Goal: Communication & Community: Answer question/provide support

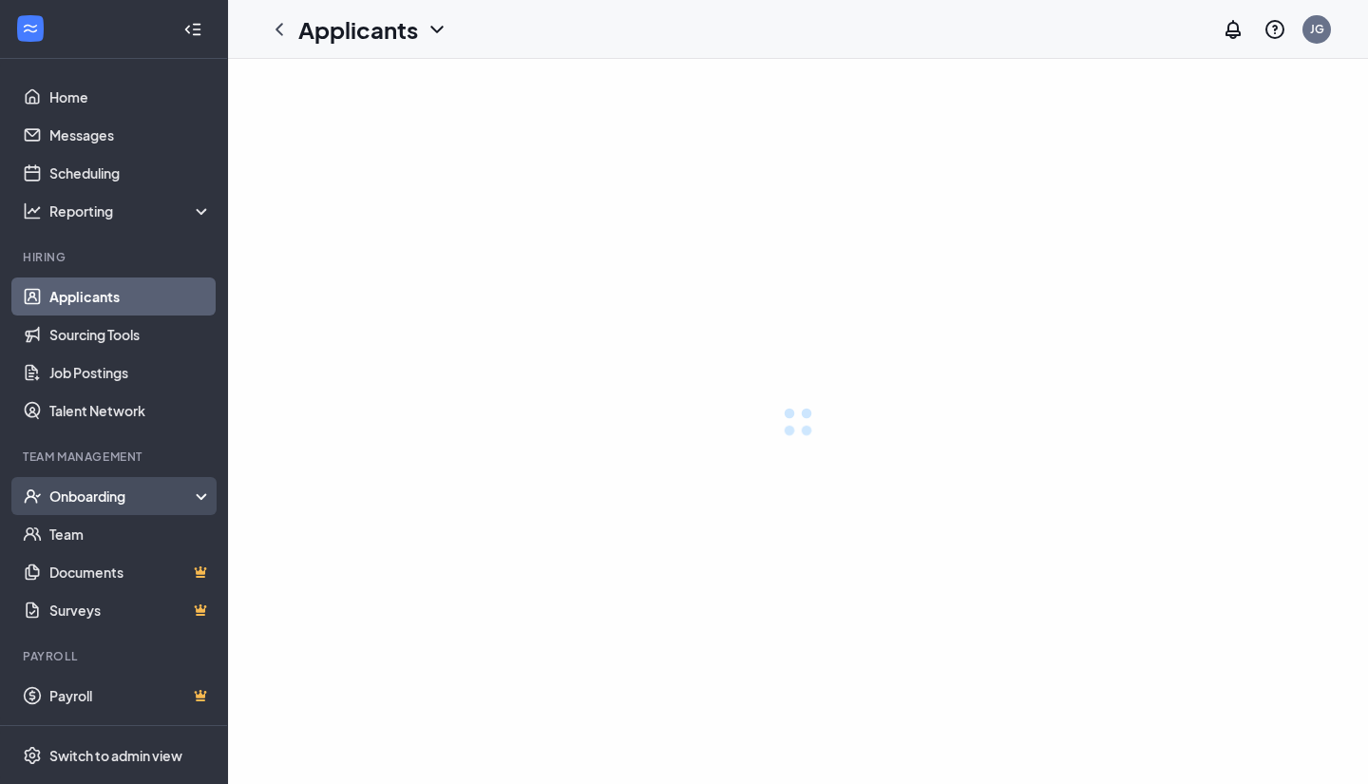
click at [99, 496] on div "Onboarding" at bounding box center [130, 495] width 163 height 19
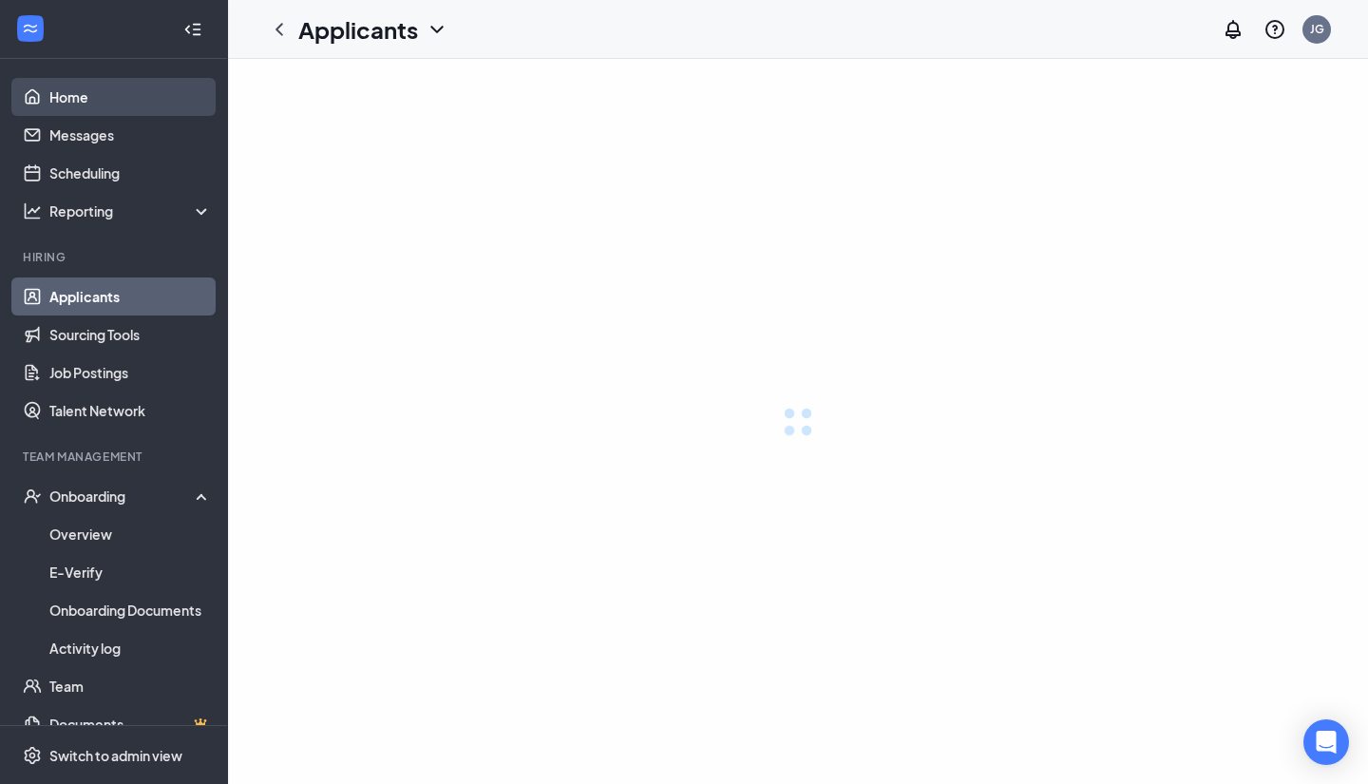
click at [108, 89] on link "Home" at bounding box center [130, 97] width 162 height 38
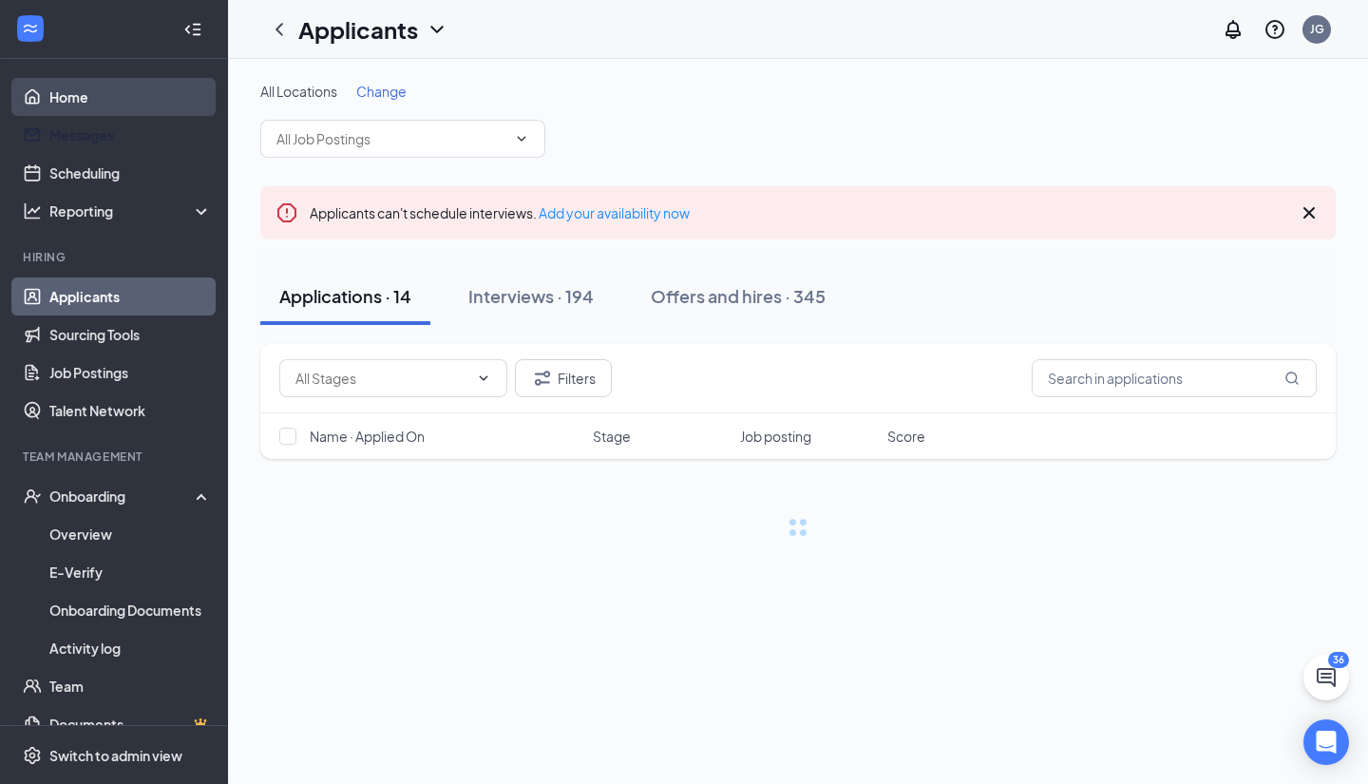
click at [67, 98] on link "Home" at bounding box center [130, 97] width 162 height 38
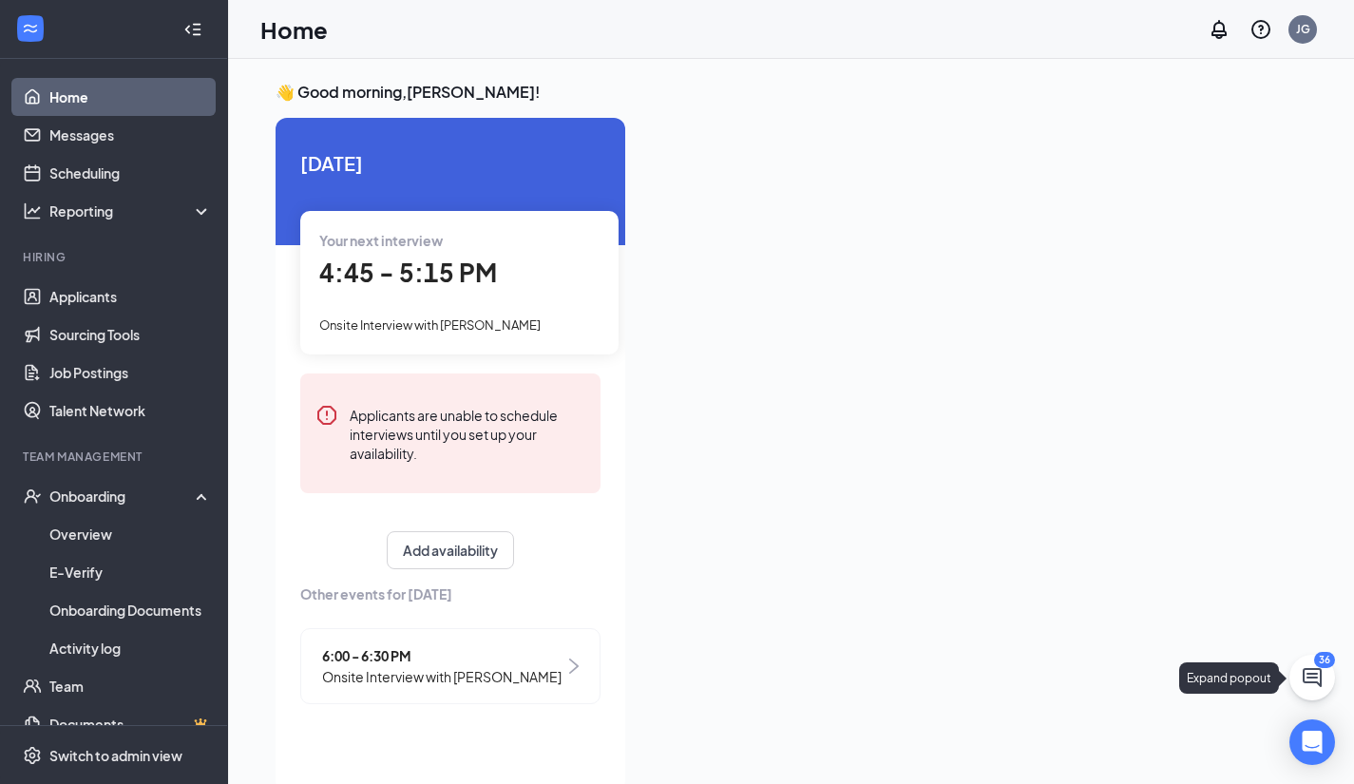
click at [1332, 677] on button at bounding box center [1312, 678] width 46 height 46
click at [984, 765] on div "Chat 36" at bounding box center [981, 760] width 76 height 23
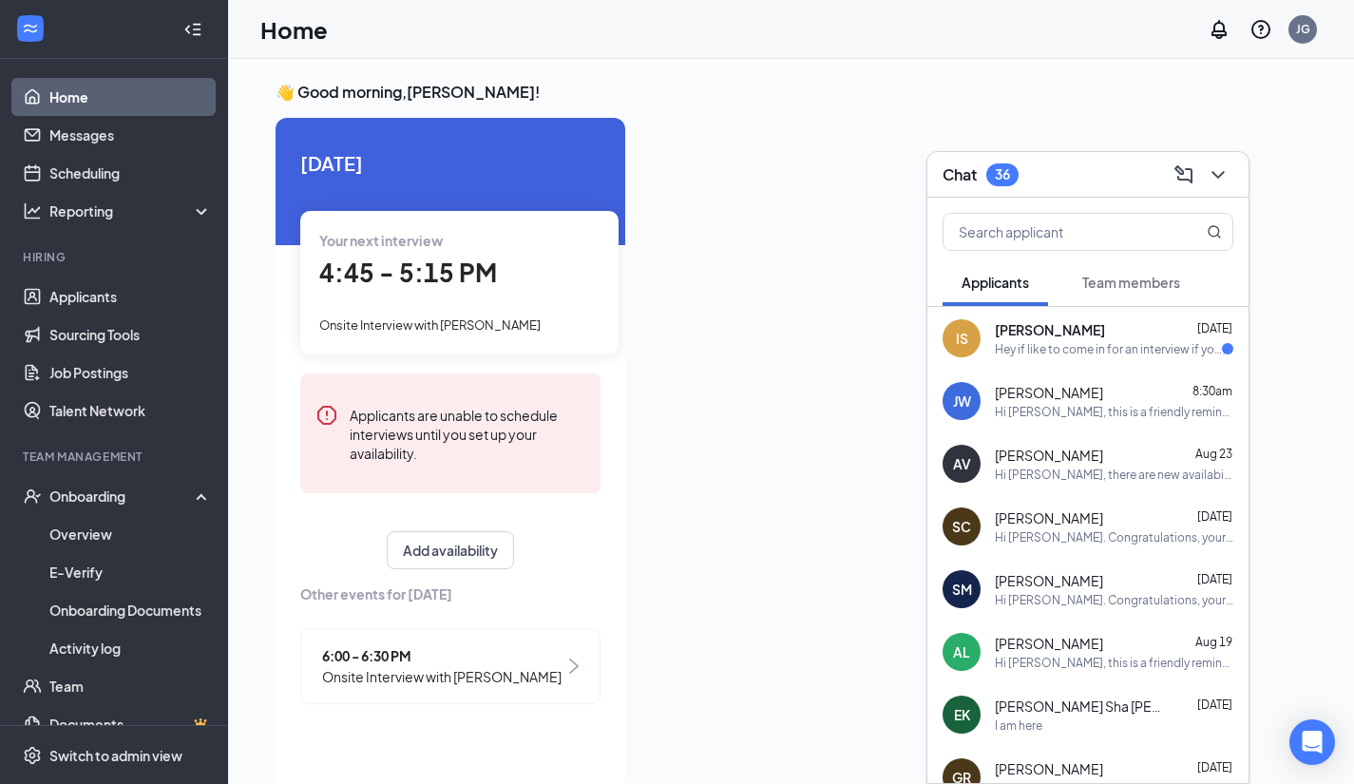
click at [1025, 356] on div "IS [PERSON_NAME] [DATE] Hey if like to come in for an interview if you're still…" at bounding box center [1087, 338] width 321 height 63
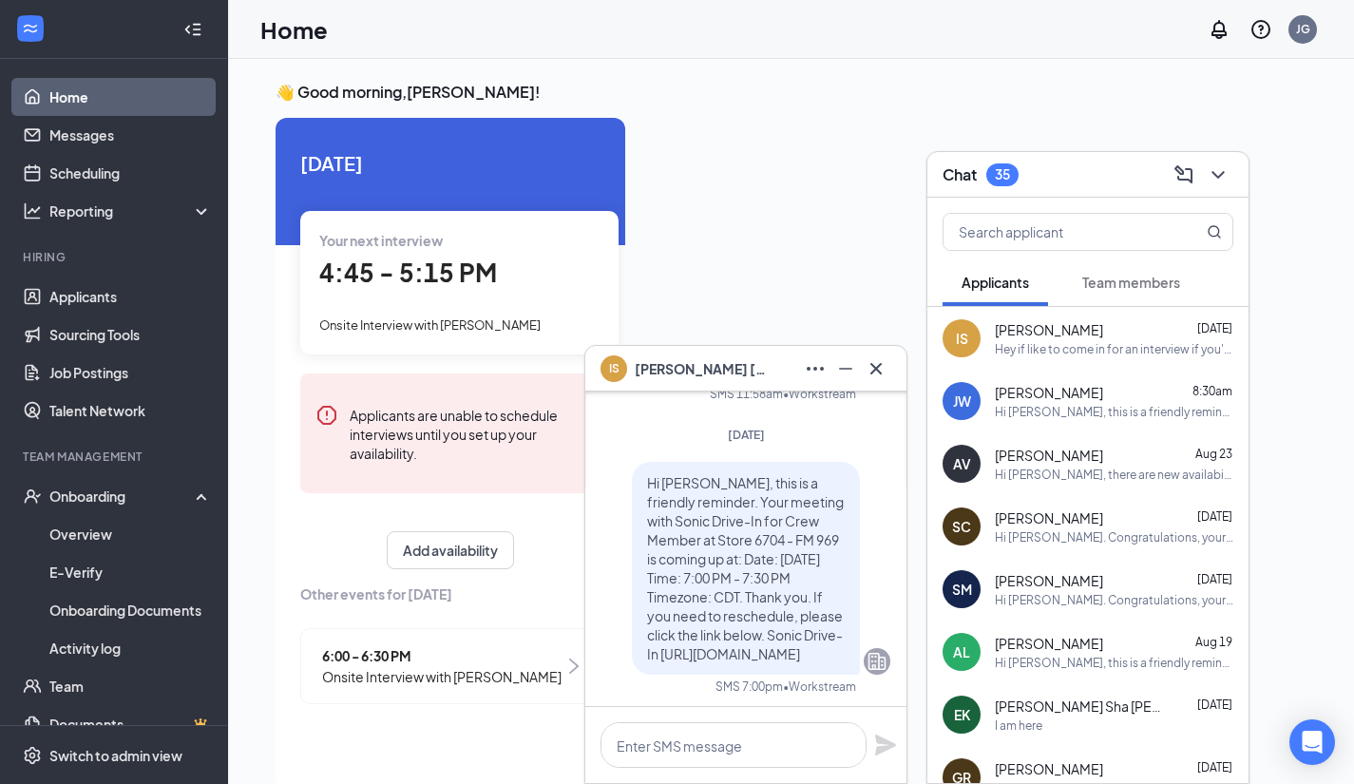
scroll to position [-380, 0]
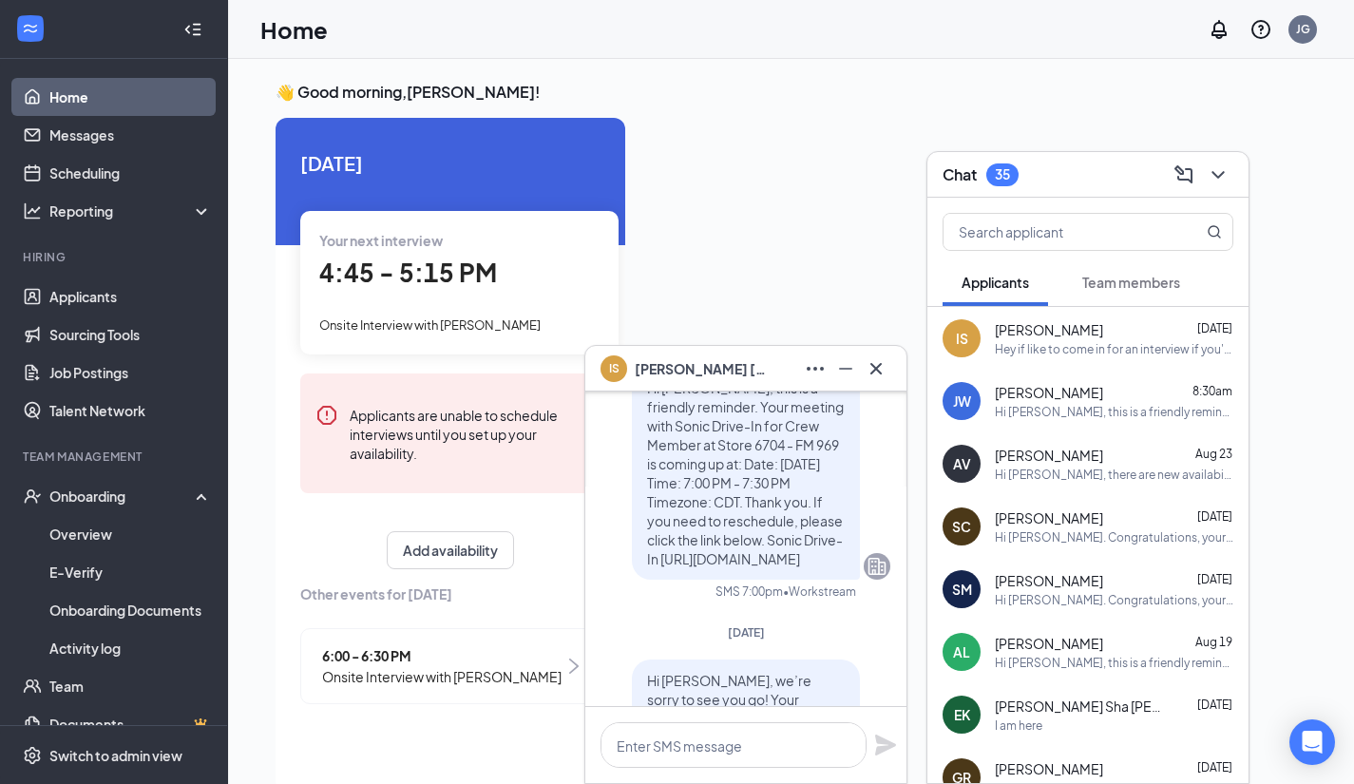
click at [1015, 412] on div "Hi [PERSON_NAME], this is a friendly reminder. Your interview with Sonic Drive-…" at bounding box center [1114, 412] width 238 height 16
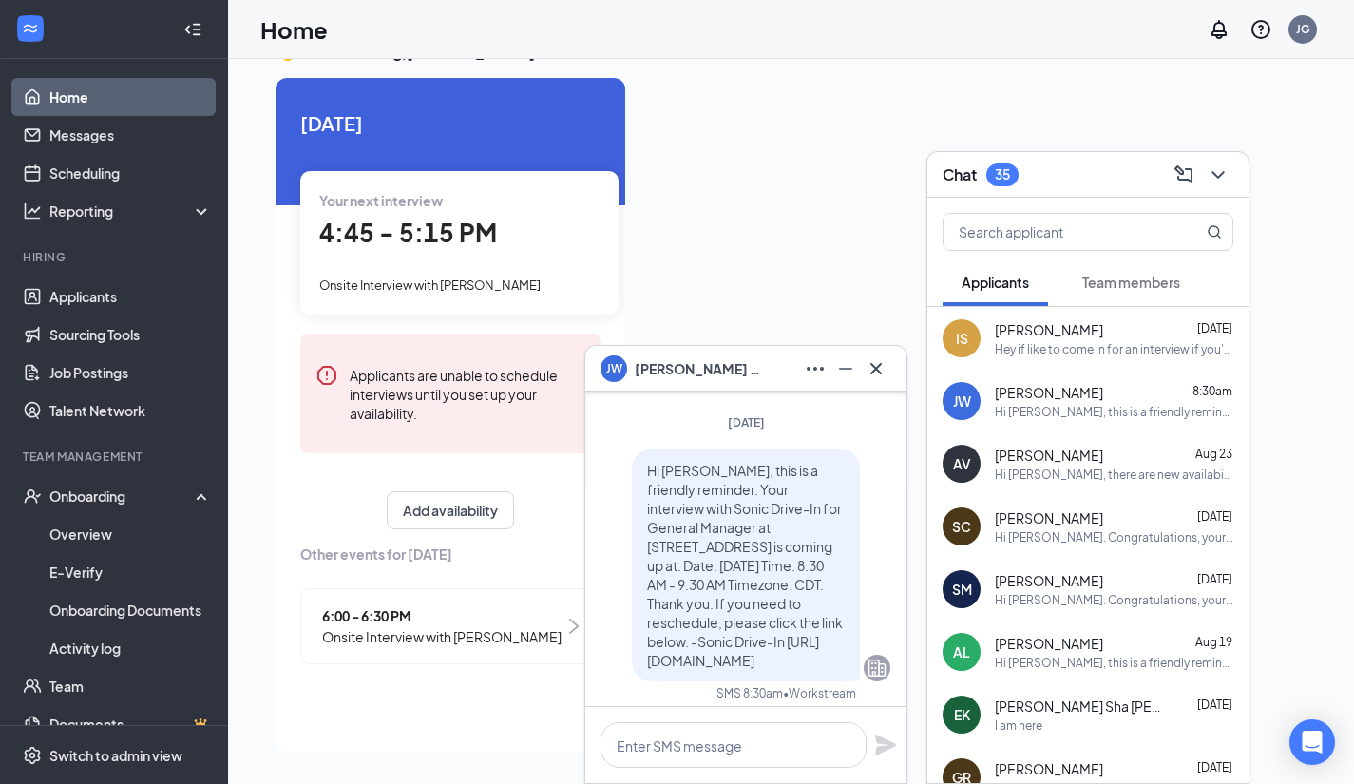
scroll to position [0, 0]
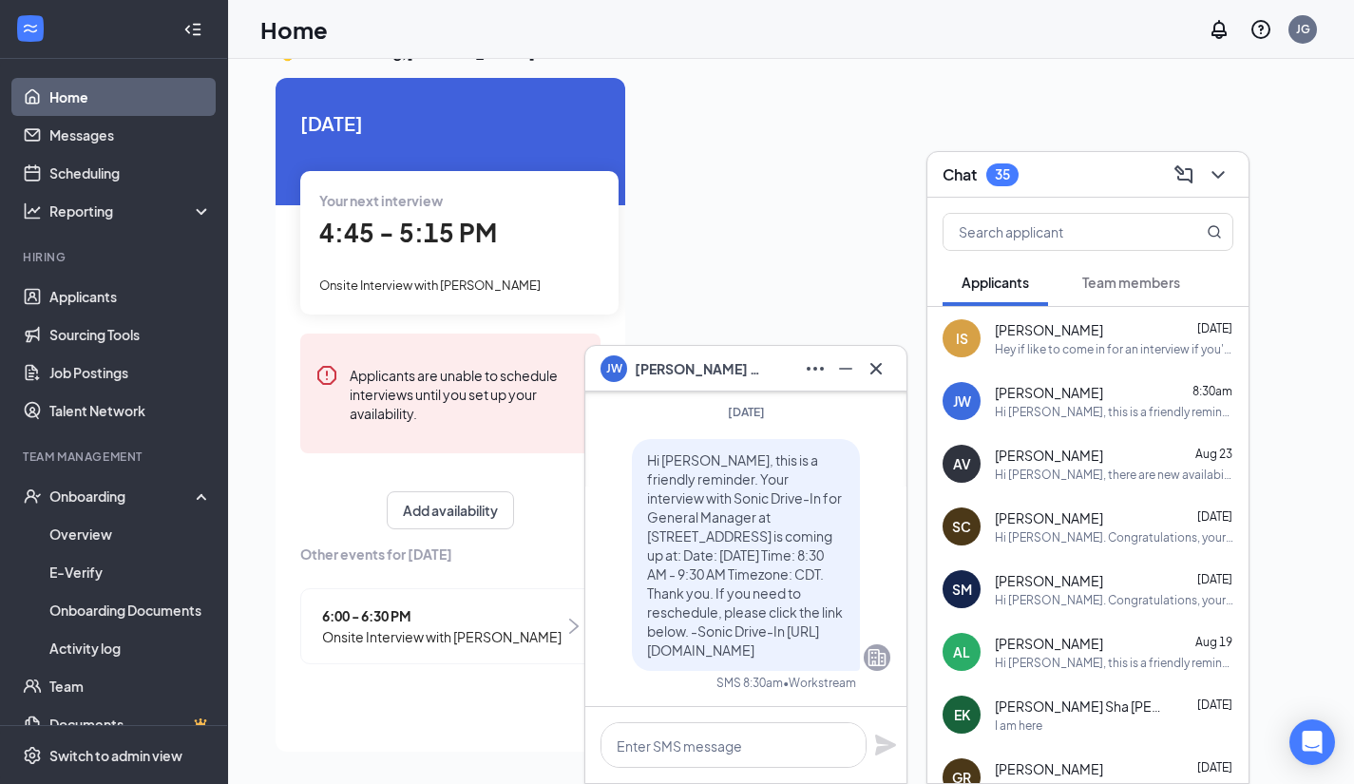
click at [798, 200] on div at bounding box center [973, 409] width 666 height 662
click at [879, 372] on icon "Cross" at bounding box center [875, 367] width 11 height 11
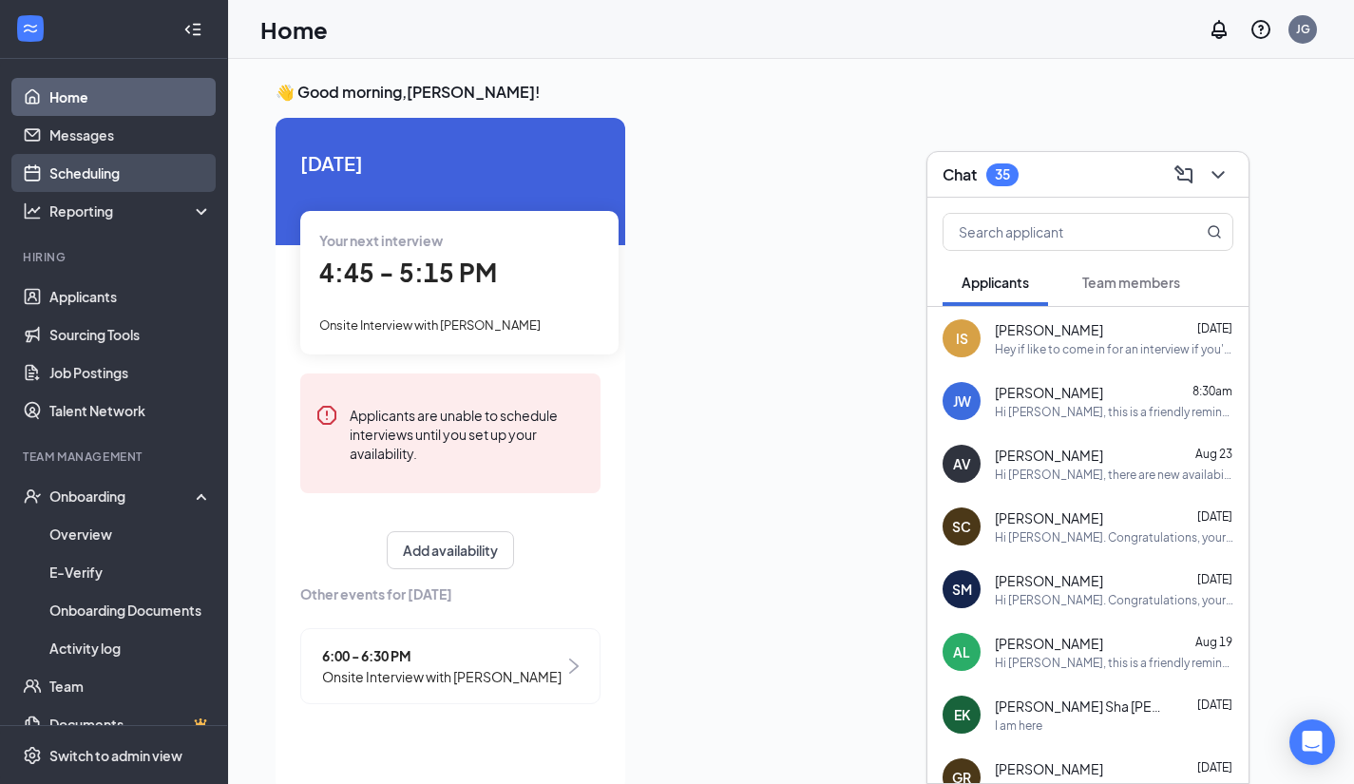
click at [106, 175] on link "Scheduling" at bounding box center [130, 173] width 162 height 38
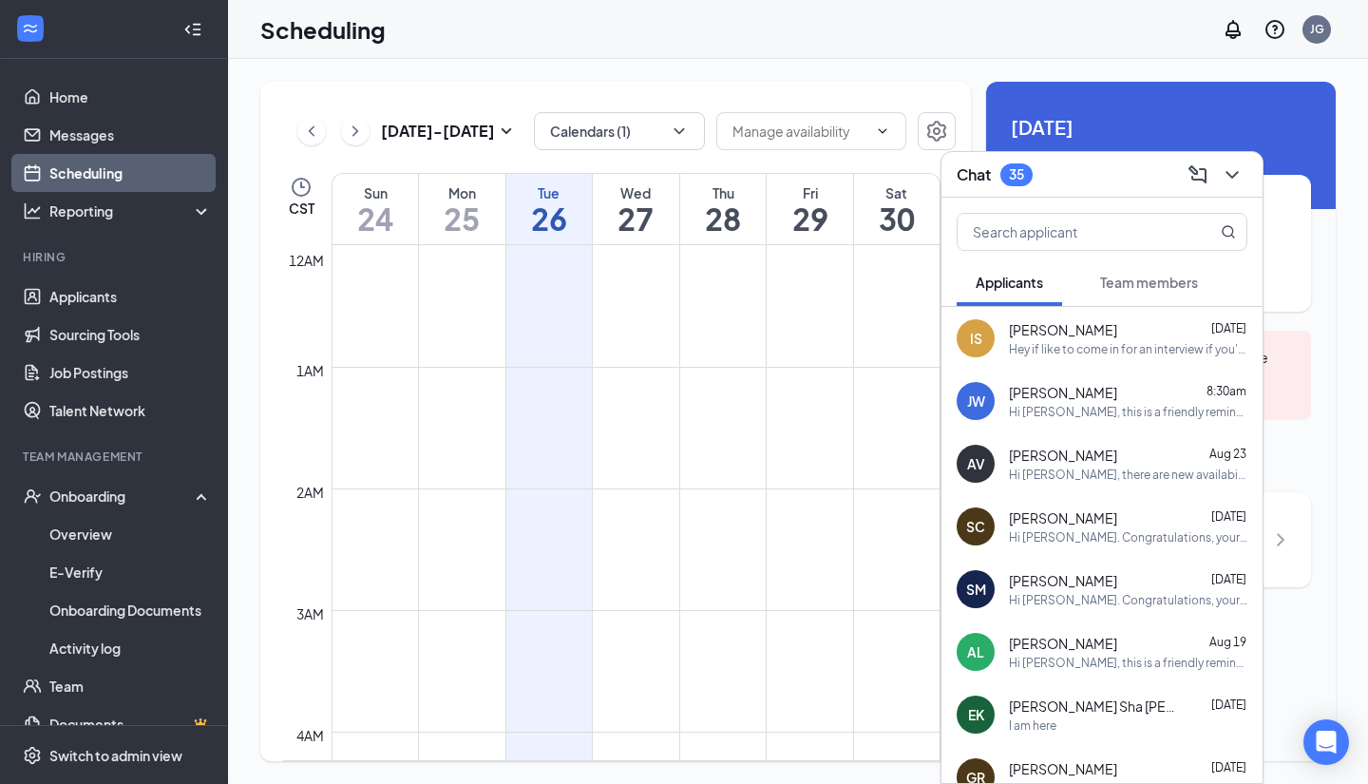
click at [1141, 170] on div "Chat 35" at bounding box center [1102, 174] width 291 height 29
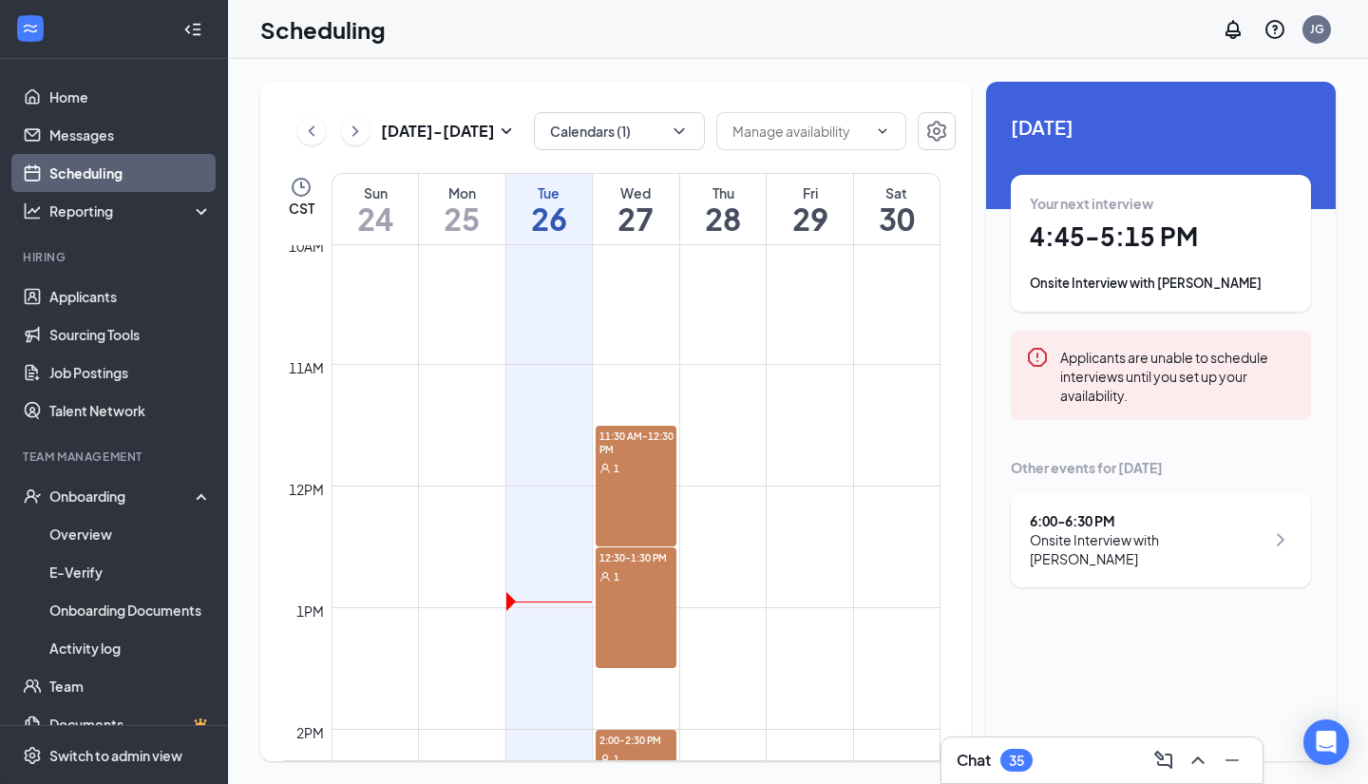
scroll to position [1314, 0]
